Goal: Transaction & Acquisition: Download file/media

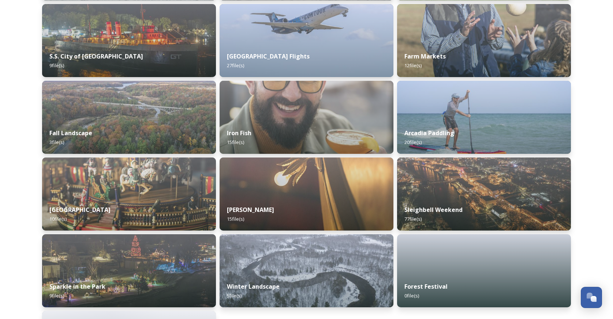
scroll to position [723, 0]
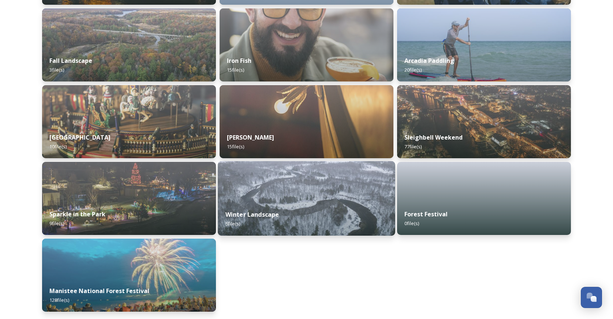
click at [317, 207] on div "Winter Landscape 5 file(s)" at bounding box center [306, 219] width 177 height 33
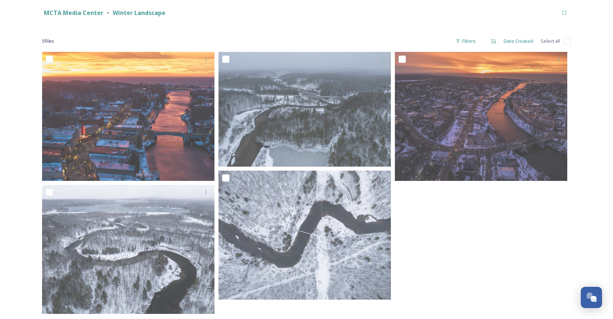
scroll to position [96, 0]
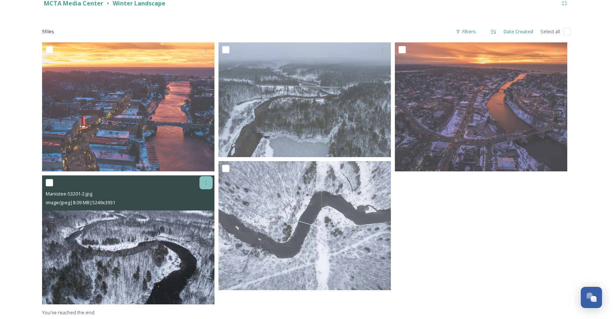
click at [205, 183] on icon at bounding box center [206, 183] width 6 height 6
click at [196, 214] on span "Download" at bounding box center [197, 213] width 22 height 7
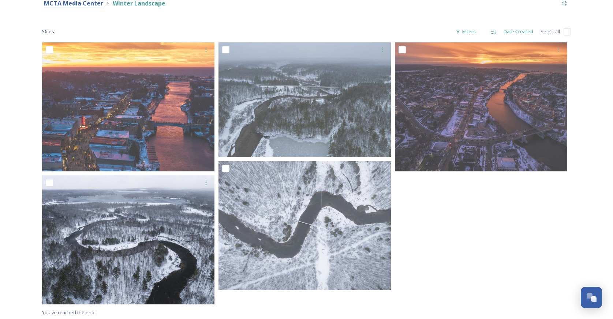
click at [72, 4] on strong "MCTA Media Center" at bounding box center [73, 3] width 59 height 8
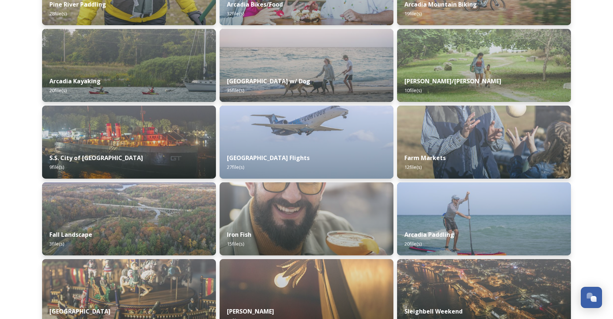
scroll to position [559, 0]
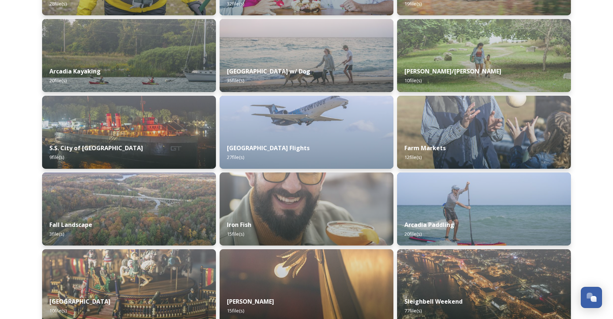
click at [342, 192] on img at bounding box center [307, 209] width 174 height 73
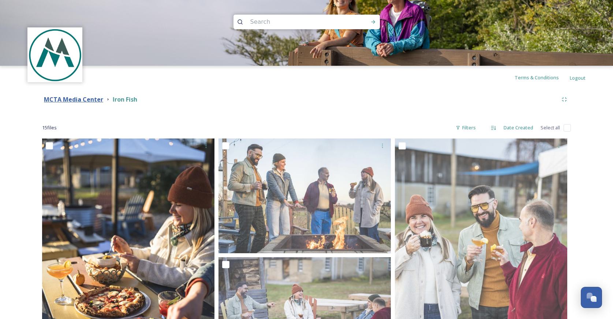
click at [76, 102] on strong "MCTA Media Center" at bounding box center [73, 100] width 59 height 8
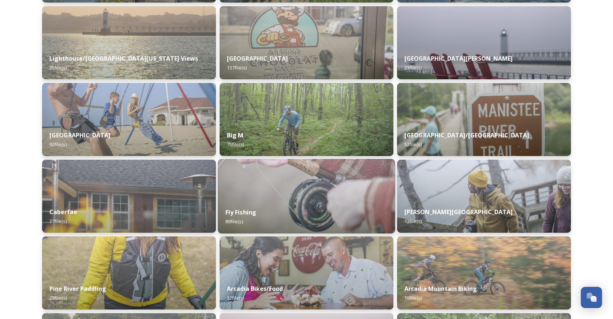
scroll to position [245, 0]
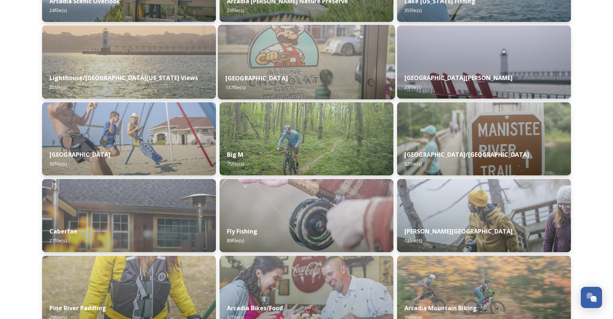
click at [281, 68] on div "Downtown Manistee 137 file(s)" at bounding box center [306, 82] width 177 height 33
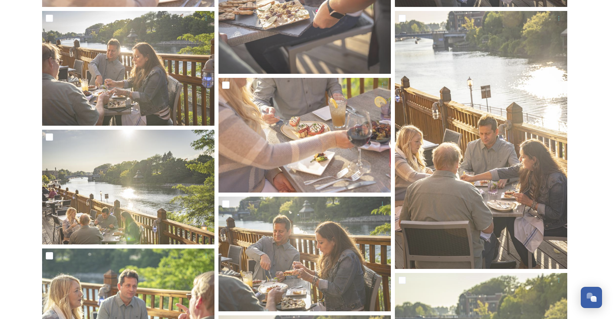
scroll to position [4330, 0]
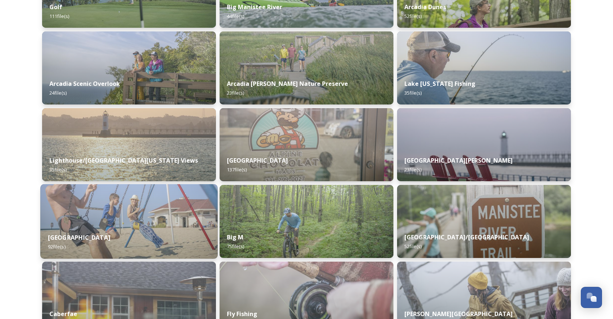
scroll to position [86, 0]
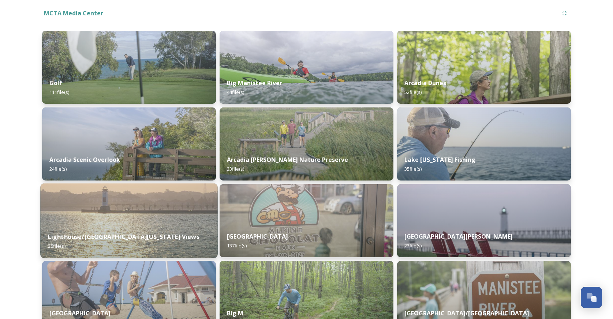
click at [123, 209] on img at bounding box center [128, 221] width 177 height 75
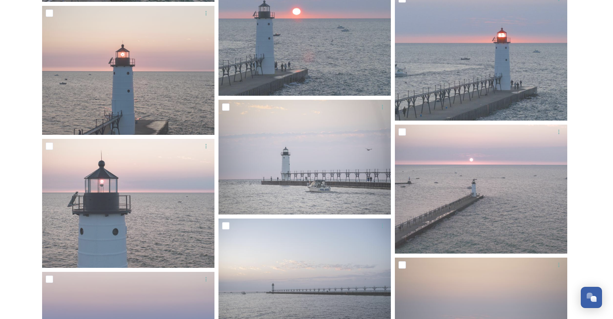
scroll to position [792, 0]
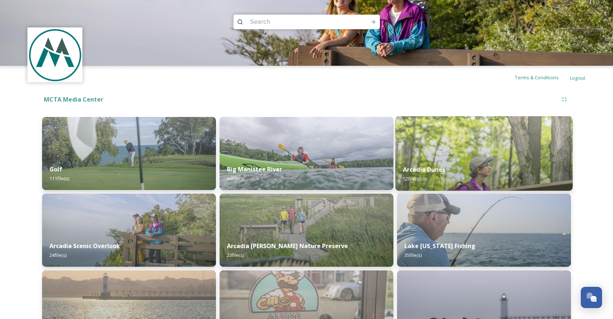
click at [497, 141] on img at bounding box center [483, 153] width 177 height 75
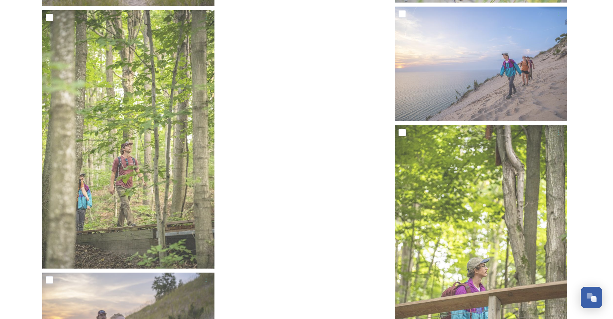
scroll to position [2575, 0]
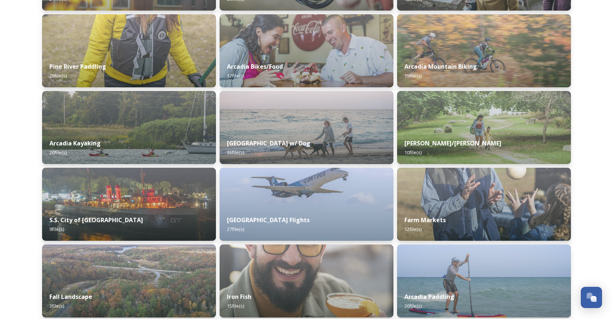
scroll to position [693, 0]
